Goal: Go to known website: Access a specific website the user already knows

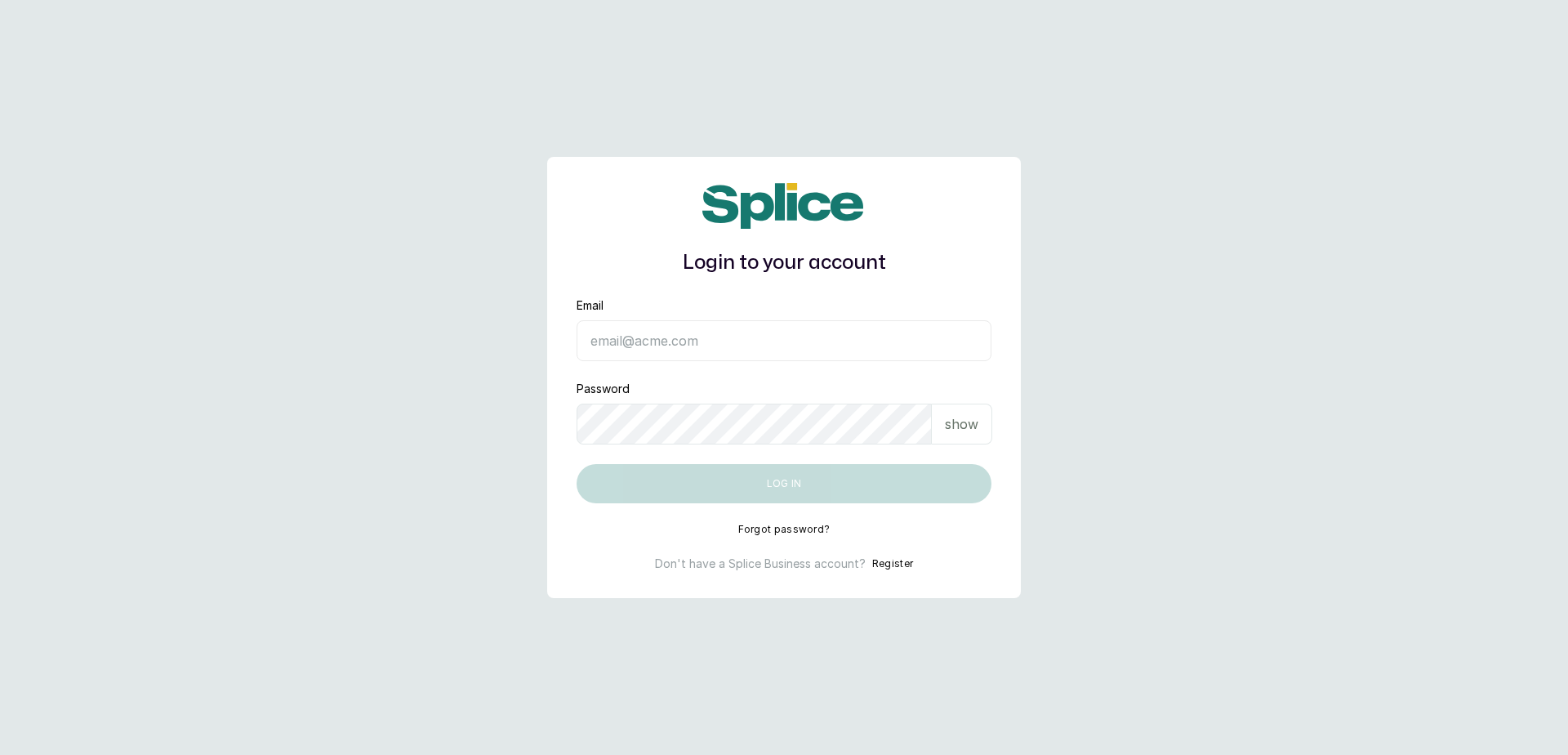
type input "barazahifrontdesk@gmail.com"
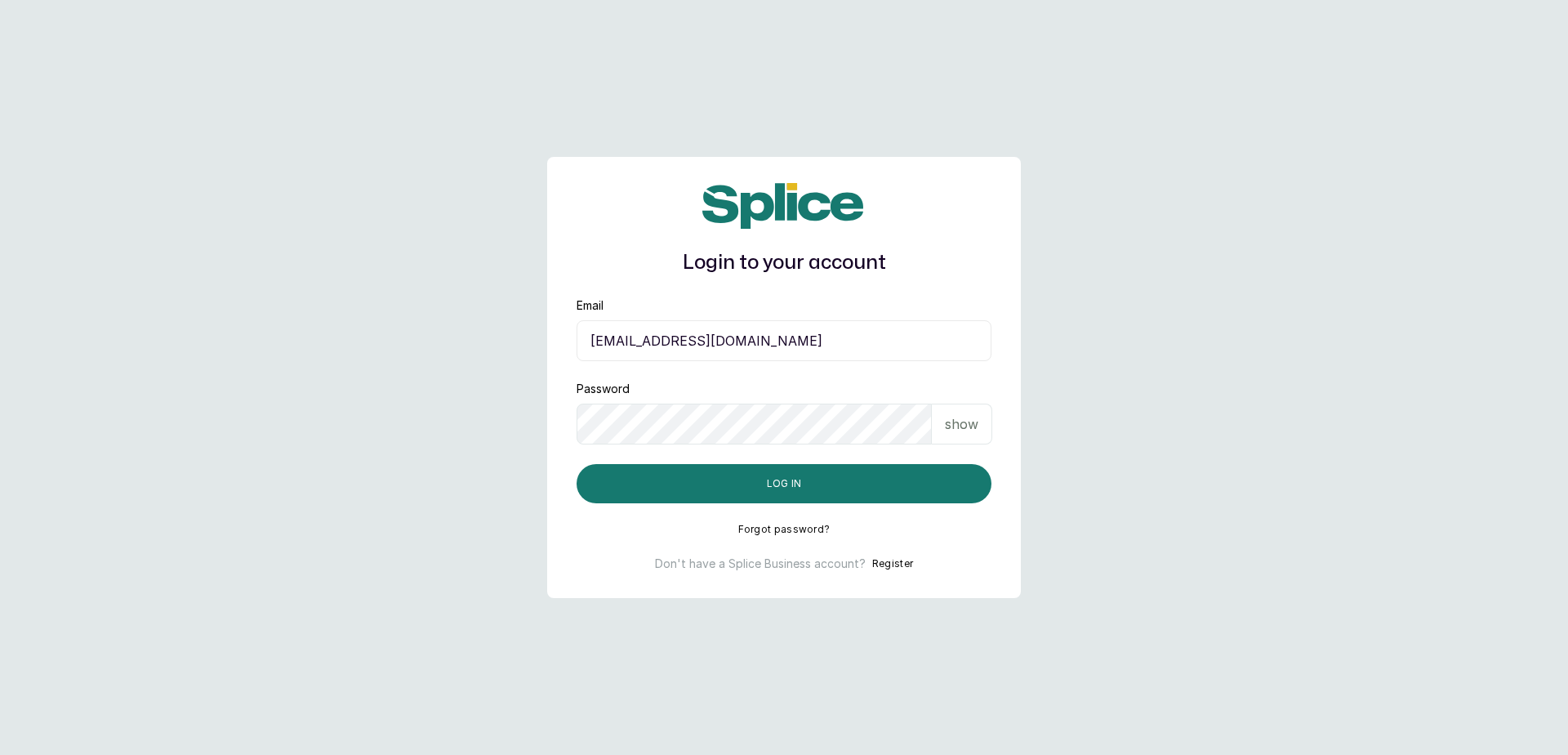
click at [724, 352] on input "barazahifrontdesk@gmail.com" at bounding box center [784, 341] width 415 height 41
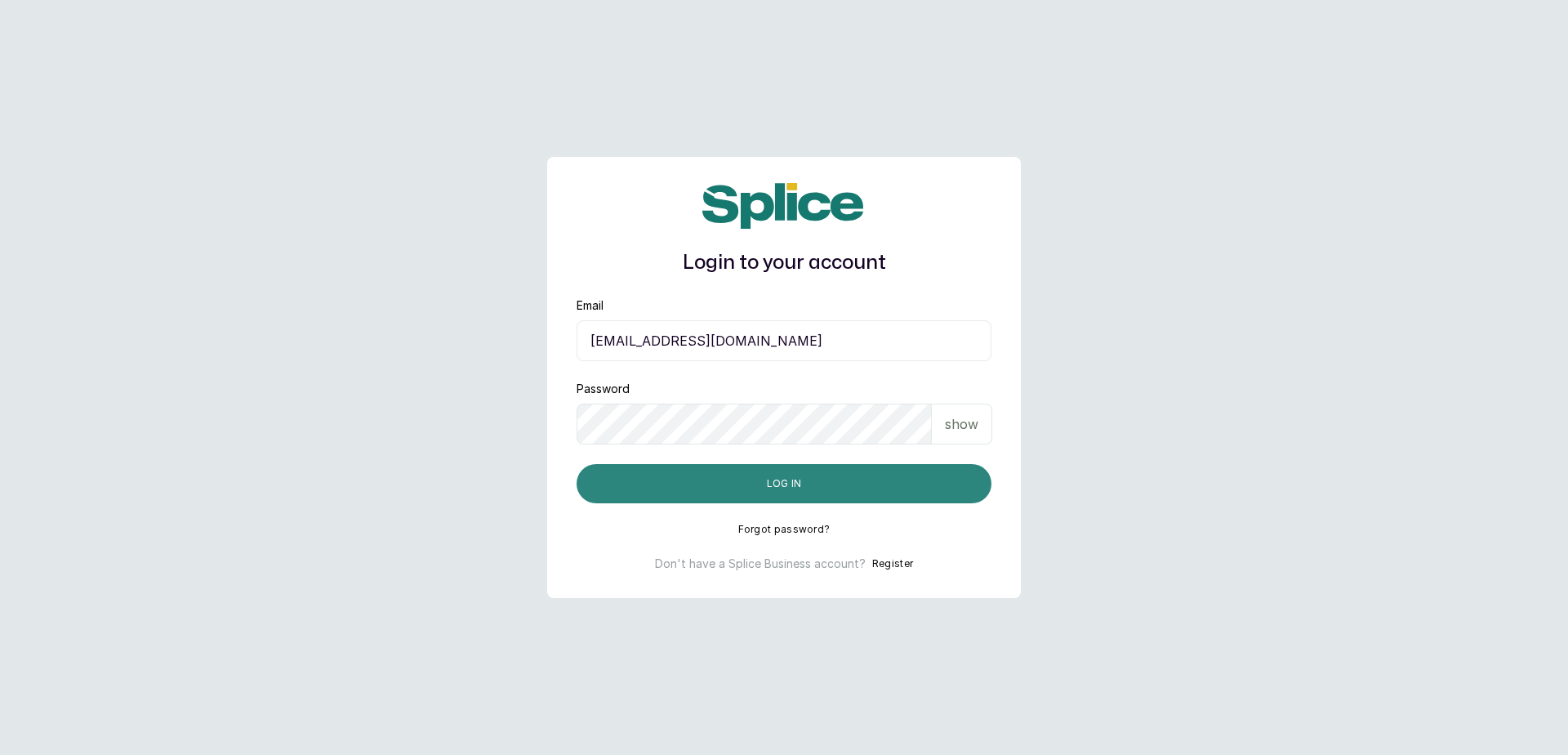
click at [608, 478] on button "Log in" at bounding box center [784, 484] width 415 height 40
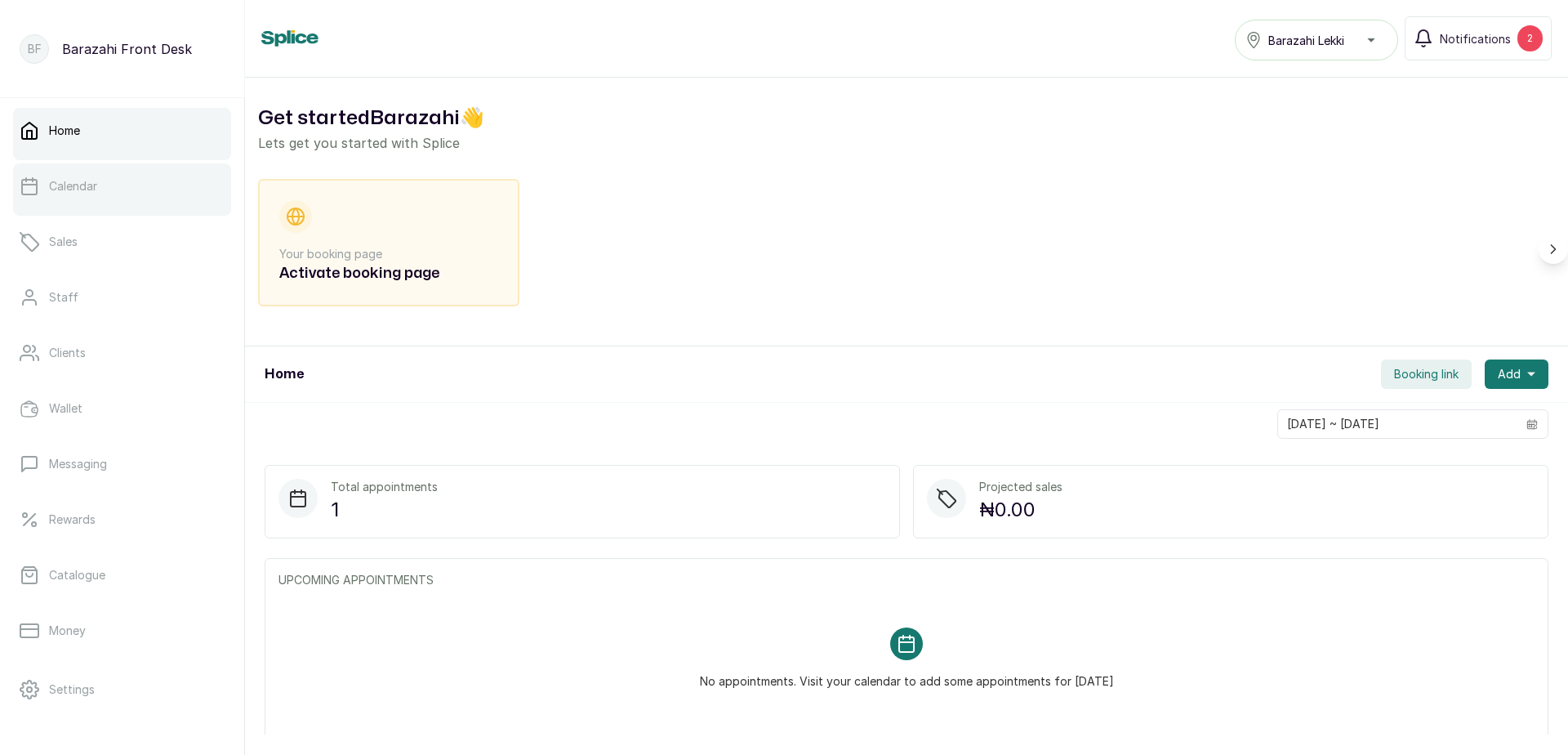
click at [113, 184] on link "Calendar" at bounding box center [122, 186] width 218 height 46
